Goal: Task Accomplishment & Management: Manage account settings

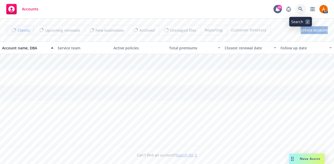
click at [300, 8] on icon at bounding box center [300, 9] width 5 height 5
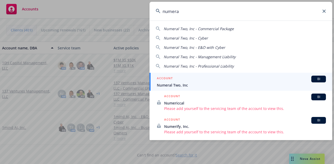
type input "numera"
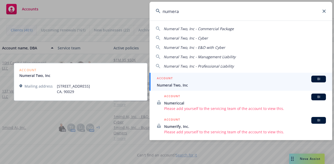
click at [177, 83] on span "Numeral Two, Inc" at bounding box center [241, 85] width 169 height 5
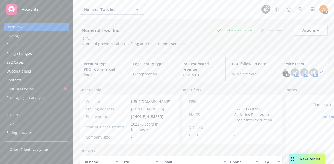
click at [319, 73] on link "+ 1" at bounding box center [321, 72] width 4 height 3
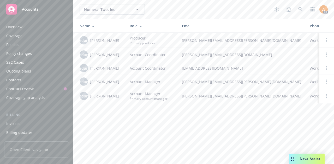
scroll to position [175, 0]
